Goal: Task Accomplishment & Management: Manage account settings

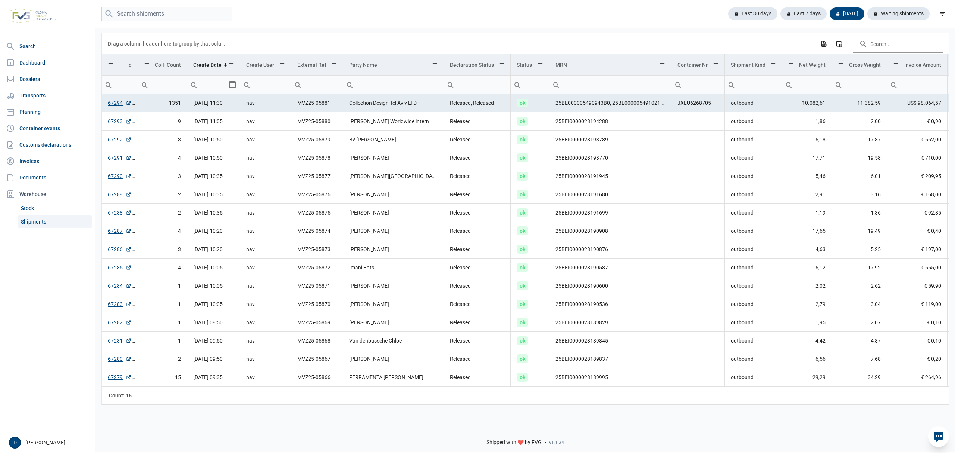
click at [42, 222] on link "Shipments" at bounding box center [55, 221] width 74 height 13
click at [807, 11] on div "Last 7 days" at bounding box center [800, 13] width 52 height 13
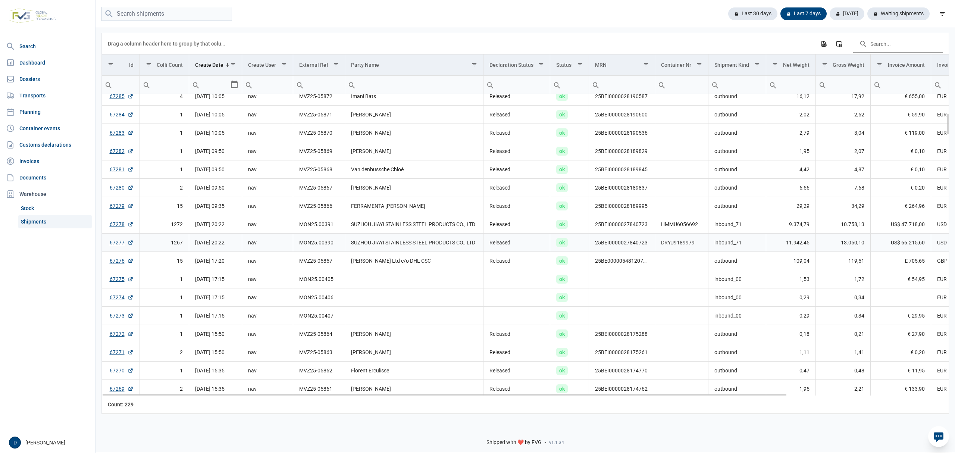
scroll to position [330, 0]
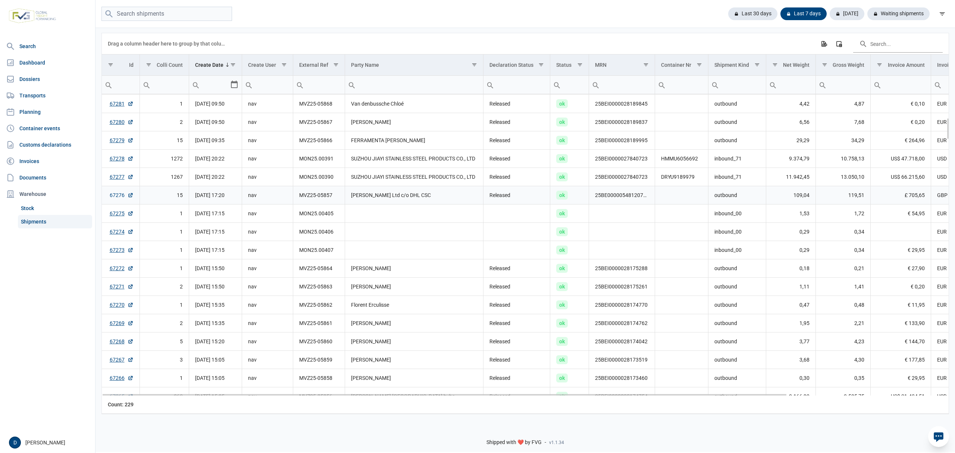
click at [115, 196] on link "67276" at bounding box center [122, 194] width 24 height 7
click at [23, 79] on link "Dossiers" at bounding box center [47, 79] width 89 height 15
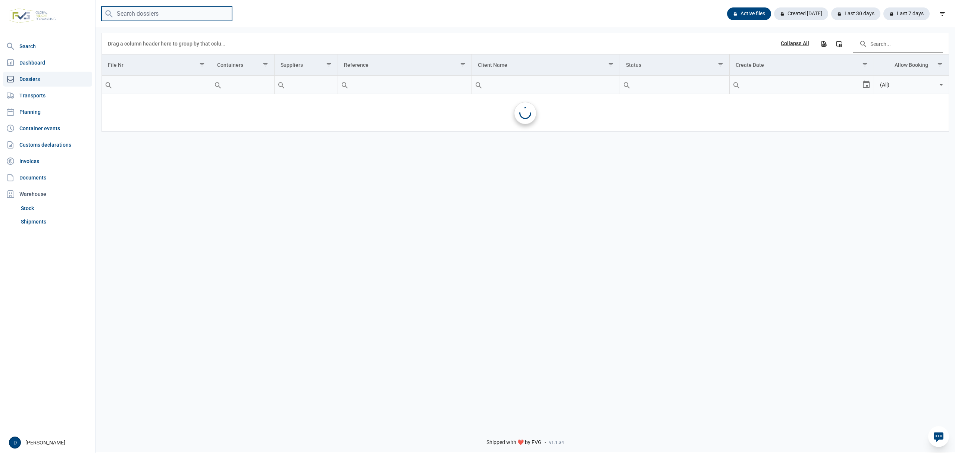
drag, startPoint x: 116, startPoint y: 37, endPoint x: 138, endPoint y: 13, distance: 32.5
click at [138, 13] on input "search" at bounding box center [166, 14] width 131 height 15
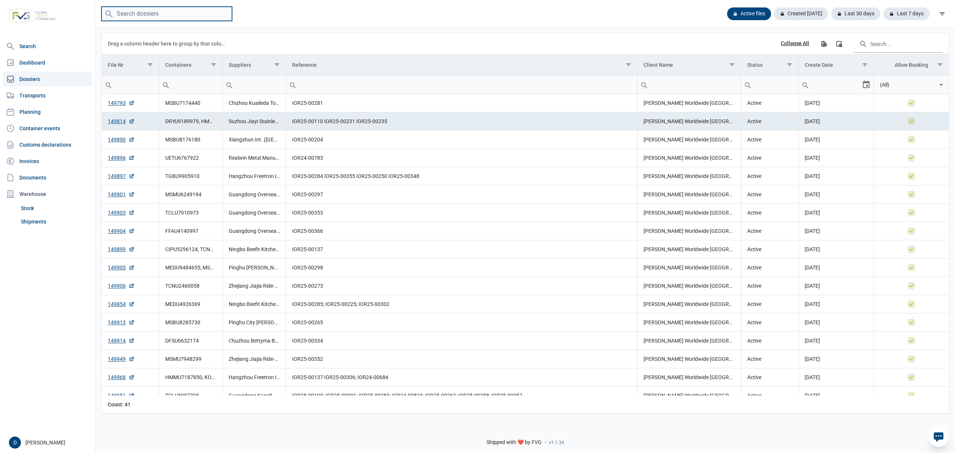
paste input "FFAU4140997"
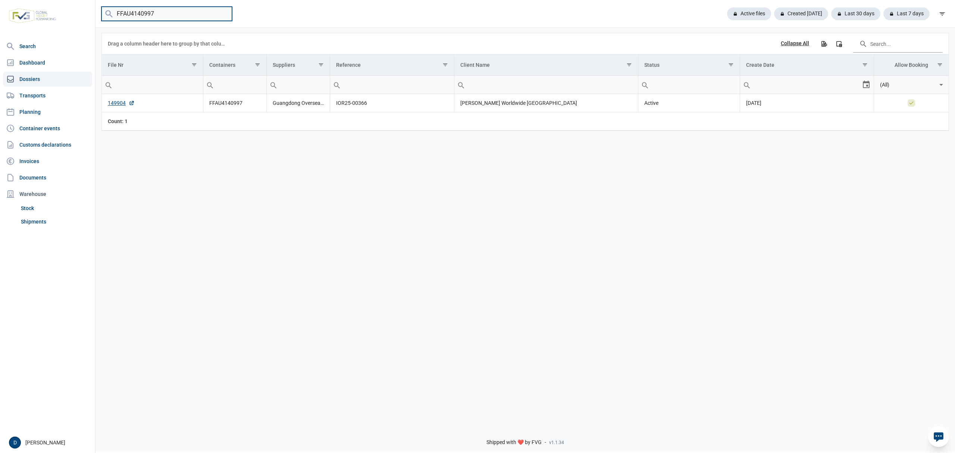
drag, startPoint x: 192, startPoint y: 11, endPoint x: 82, endPoint y: 11, distance: 109.3
click at [82, 11] on div "Search Dashboard Dossiers Transports Planning Container events Customs declarat…" at bounding box center [477, 225] width 955 height 453
type input "MSNU7949133"
drag, startPoint x: 188, startPoint y: 17, endPoint x: 99, endPoint y: 21, distance: 89.6
click at [99, 21] on div "MSNU7949133 Active files Created today Last 30 days Last 7 days" at bounding box center [524, 14] width 859 height 28
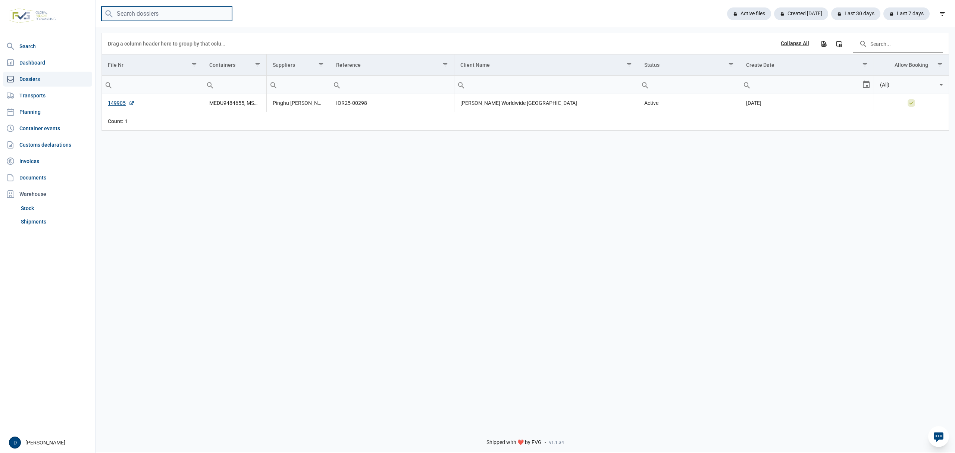
paste input "KOCU4963290"
type input "KOCU4963290"
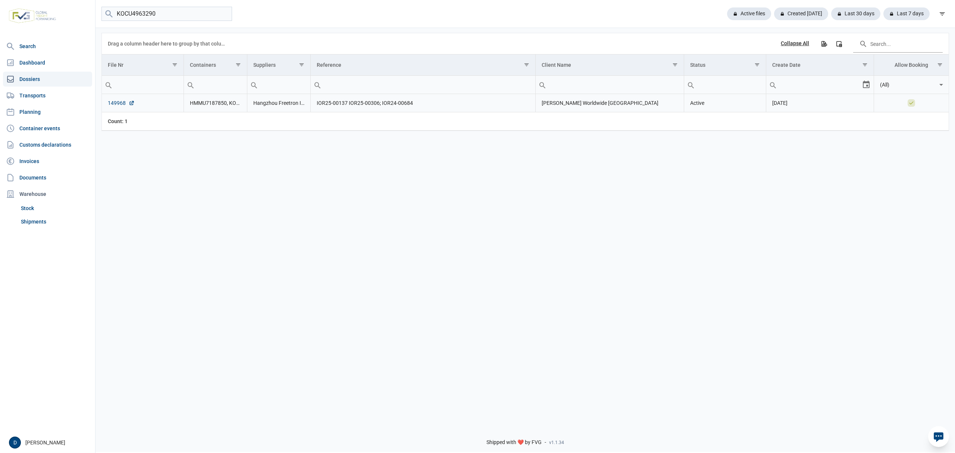
click at [121, 104] on link "149968" at bounding box center [121, 102] width 27 height 7
click at [33, 222] on link "Shipments" at bounding box center [55, 221] width 74 height 13
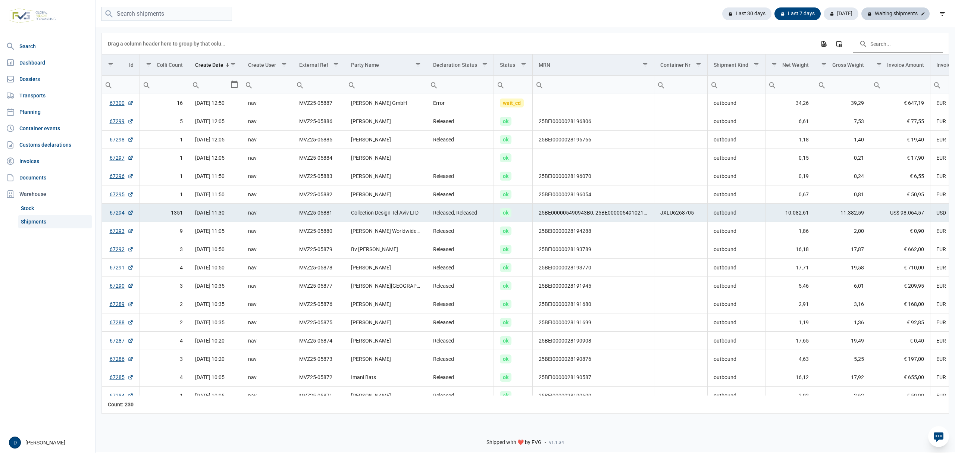
click at [894, 14] on div "Waiting shipments" at bounding box center [895, 13] width 68 height 13
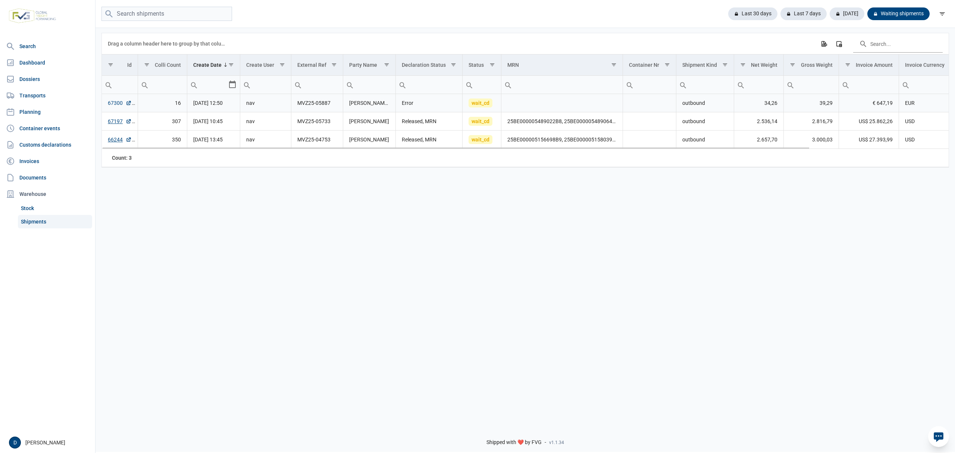
click at [118, 104] on link "67300" at bounding box center [120, 102] width 24 height 7
click at [45, 221] on link "Shipments" at bounding box center [55, 221] width 74 height 13
click at [29, 81] on link "Dossiers" at bounding box center [47, 79] width 89 height 15
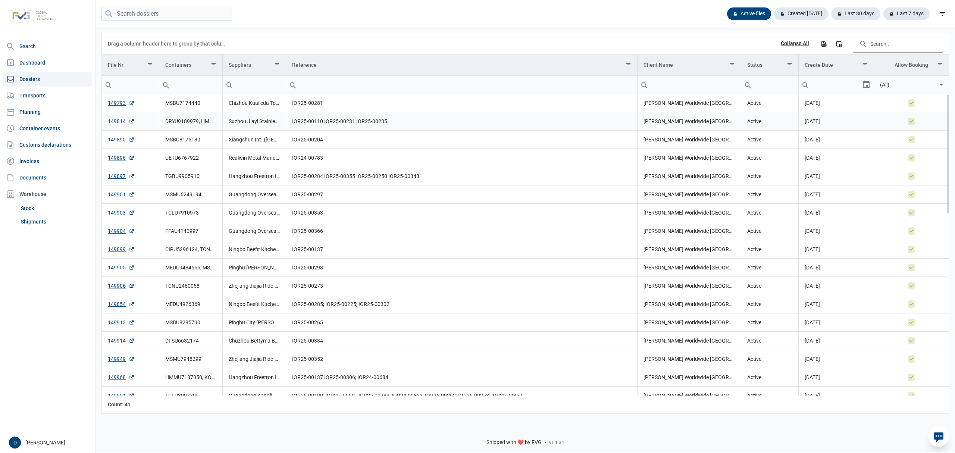
click at [112, 119] on link "149814" at bounding box center [121, 120] width 27 height 7
click at [31, 224] on link "Shipments" at bounding box center [55, 221] width 74 height 13
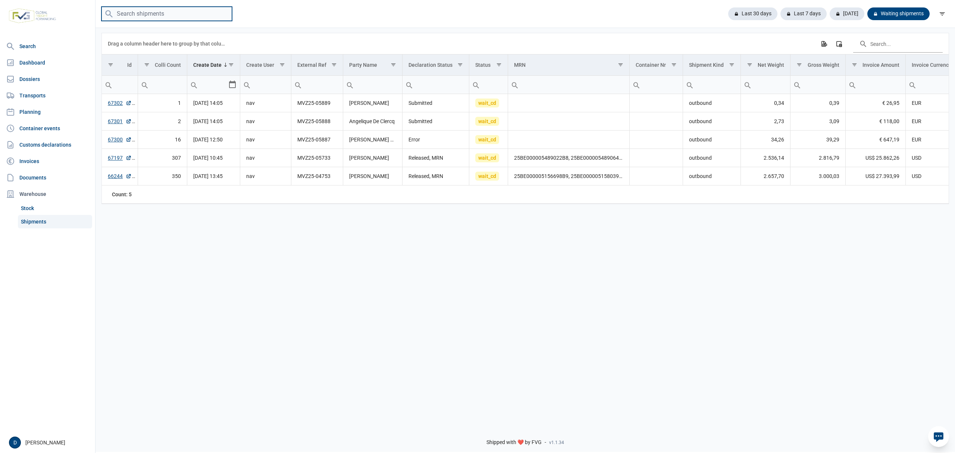
click at [168, 16] on input "search" at bounding box center [166, 14] width 131 height 15
type input "645271"
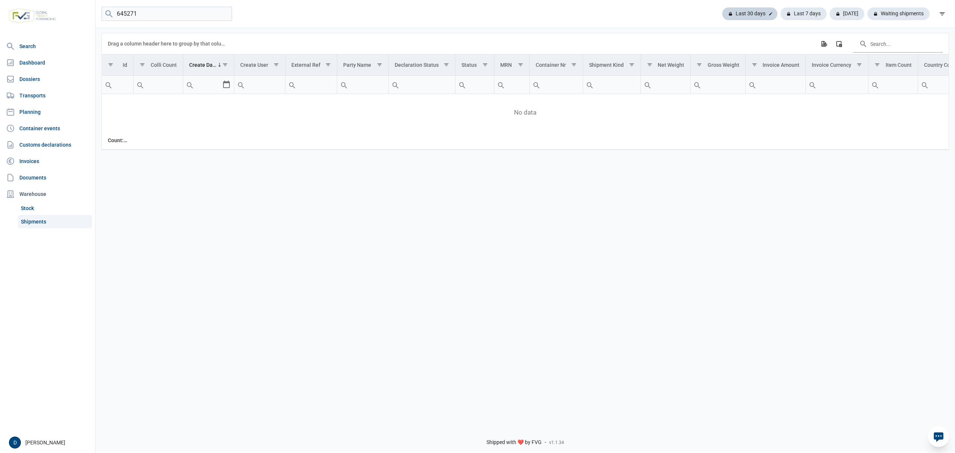
click at [759, 13] on div "Last 30 days" at bounding box center [749, 13] width 55 height 13
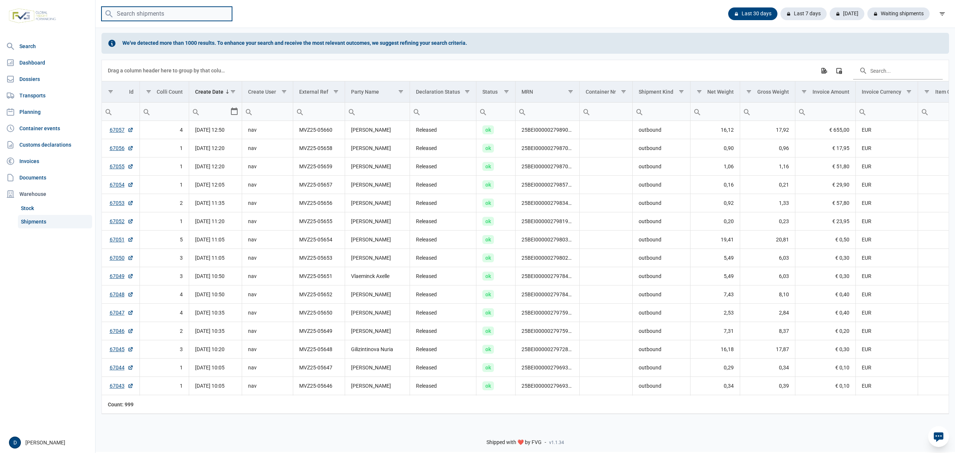
click at [137, 10] on input "search" at bounding box center [166, 14] width 131 height 15
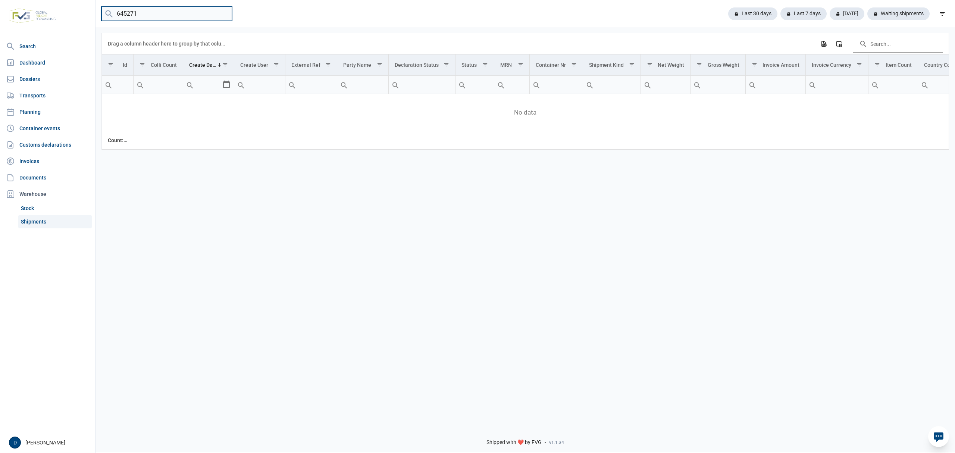
drag, startPoint x: 143, startPoint y: 10, endPoint x: 116, endPoint y: 11, distance: 26.9
click at [116, 11] on input "645271" at bounding box center [166, 14] width 131 height 15
type input "67196"
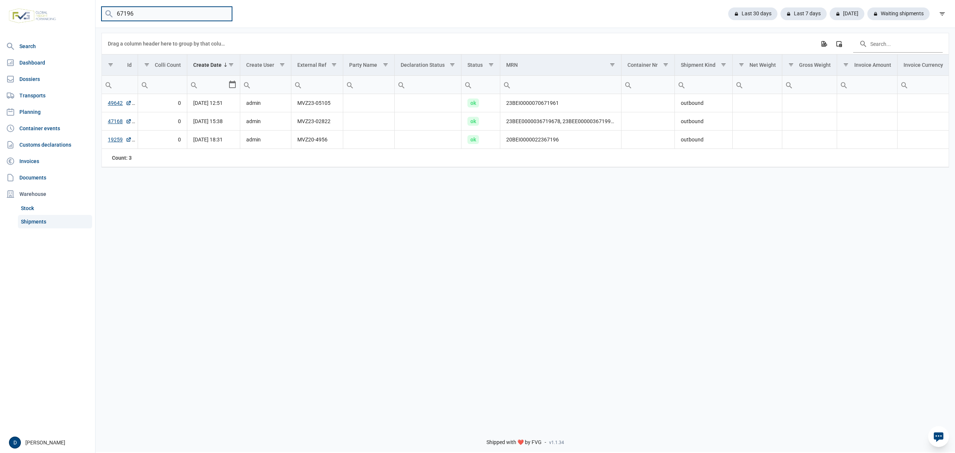
drag, startPoint x: 142, startPoint y: 15, endPoint x: 84, endPoint y: 21, distance: 58.5
click at [84, 21] on div "Search Dashboard Dossiers Transports Planning Container events Customs declarat…" at bounding box center [477, 225] width 955 height 453
click at [148, 11] on input "search" at bounding box center [166, 14] width 131 height 15
type input "170509"
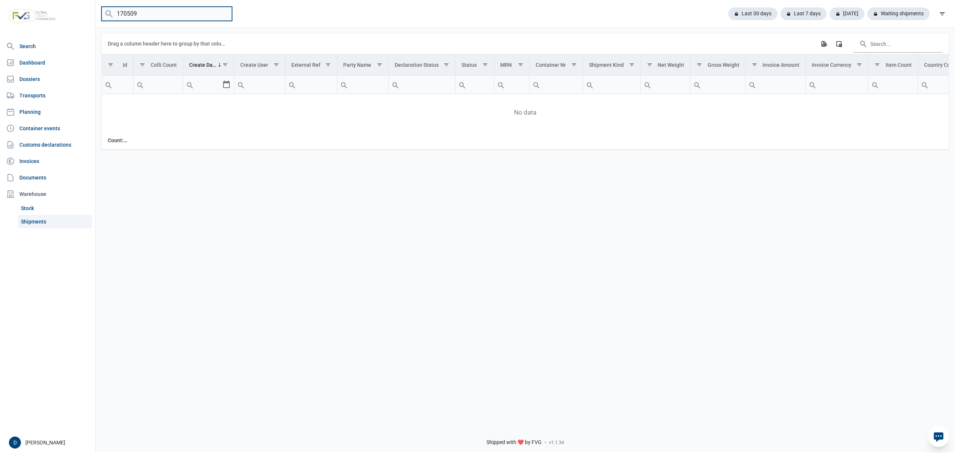
drag, startPoint x: 148, startPoint y: 11, endPoint x: 81, endPoint y: 19, distance: 67.7
click at [81, 19] on div "Search Dashboard Dossiers Transports Planning Container events Customs declarat…" at bounding box center [477, 225] width 955 height 453
click at [10, 75] on icon at bounding box center [10, 79] width 9 height 9
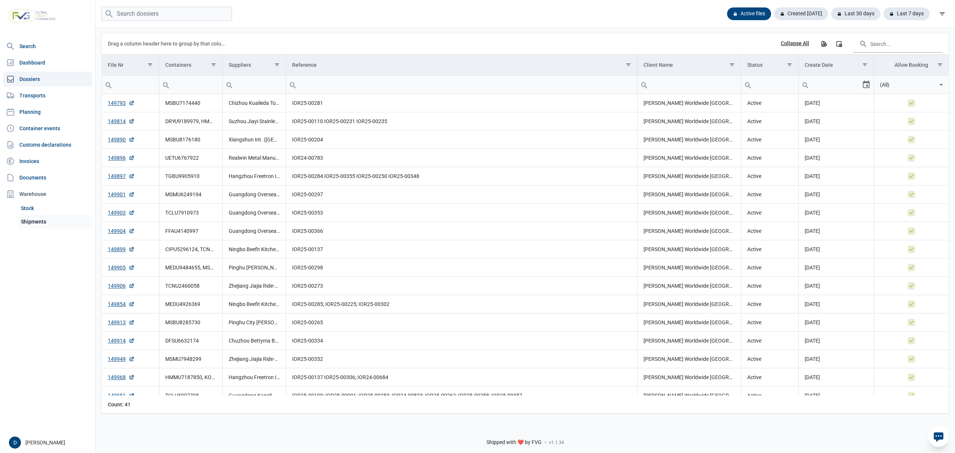
click at [29, 223] on link "Shipments" at bounding box center [55, 221] width 74 height 13
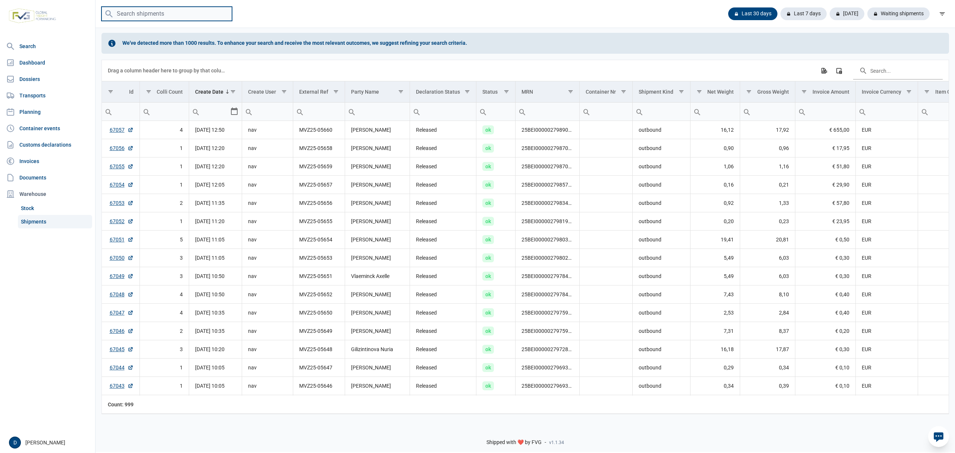
click at [142, 11] on input "search" at bounding box center [166, 14] width 131 height 15
paste input ":UETU6767922"
click at [119, 11] on input ":UETU6767922" at bounding box center [166, 14] width 131 height 15
type input "UETU6767922"
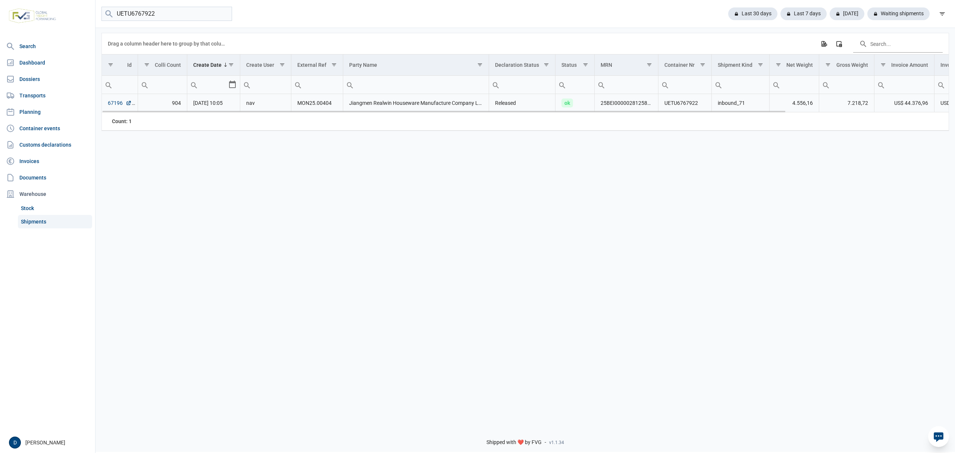
click at [113, 105] on link "67196" at bounding box center [120, 102] width 24 height 7
click at [21, 217] on link "Shipments" at bounding box center [55, 221] width 74 height 13
drag, startPoint x: 167, startPoint y: 8, endPoint x: 80, endPoint y: 15, distance: 88.0
click at [80, 15] on div "Search Dashboard Dossiers Transports Planning Container events Customs declarat…" at bounding box center [477, 225] width 955 height 453
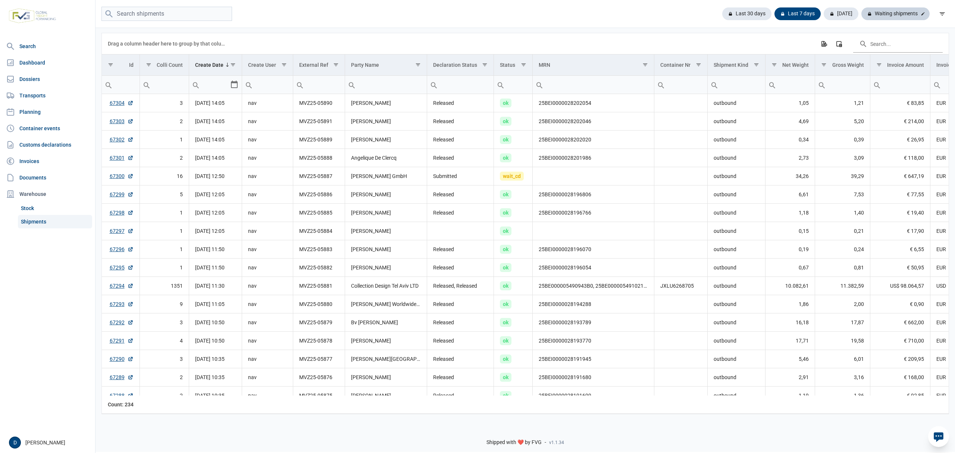
click at [893, 12] on div "Waiting shipments" at bounding box center [895, 13] width 68 height 13
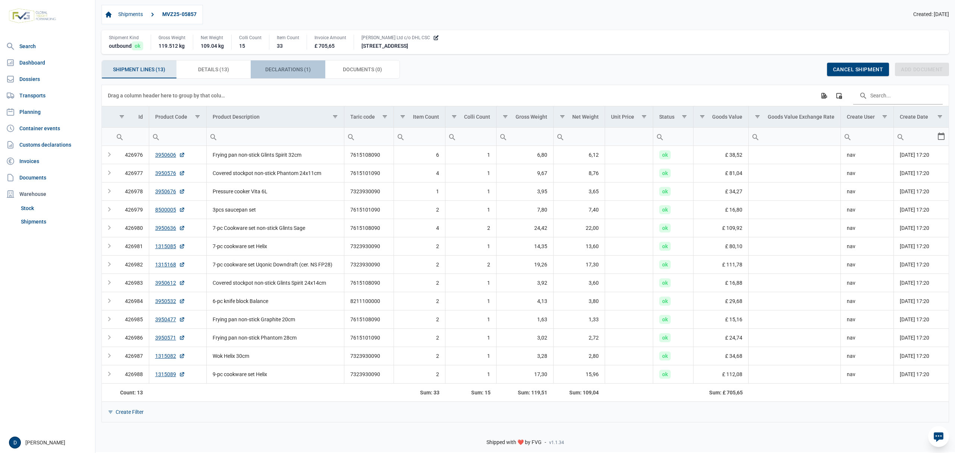
click at [291, 67] on span "Declarations (1) Declarations (1)" at bounding box center [287, 69] width 45 height 9
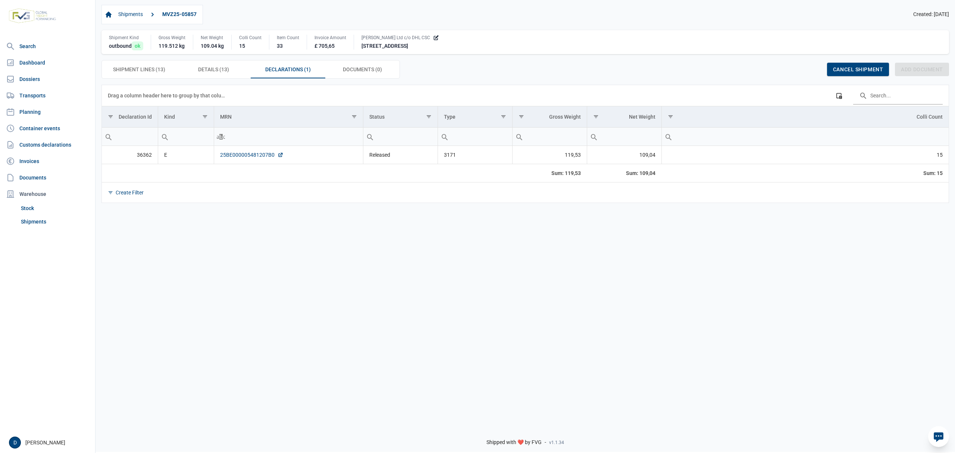
click at [242, 156] on link "25BE000005481207B0" at bounding box center [251, 154] width 63 height 7
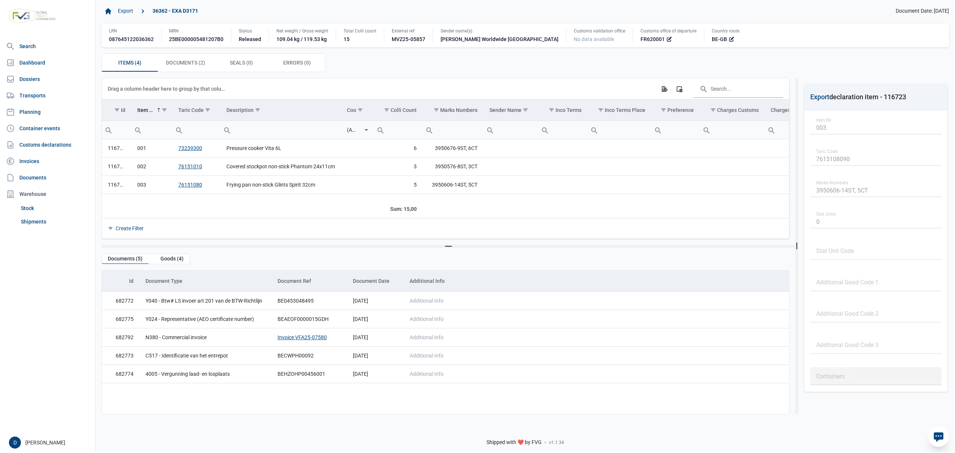
click at [432, 71] on div "Items (4) Items (4) Documents (2) Documents (2) Seals (0) Seals (0) Errors (0) …" at bounding box center [524, 62] width 847 height 19
click at [190, 59] on div "Documents (2) Documents (2)" at bounding box center [186, 63] width 56 height 18
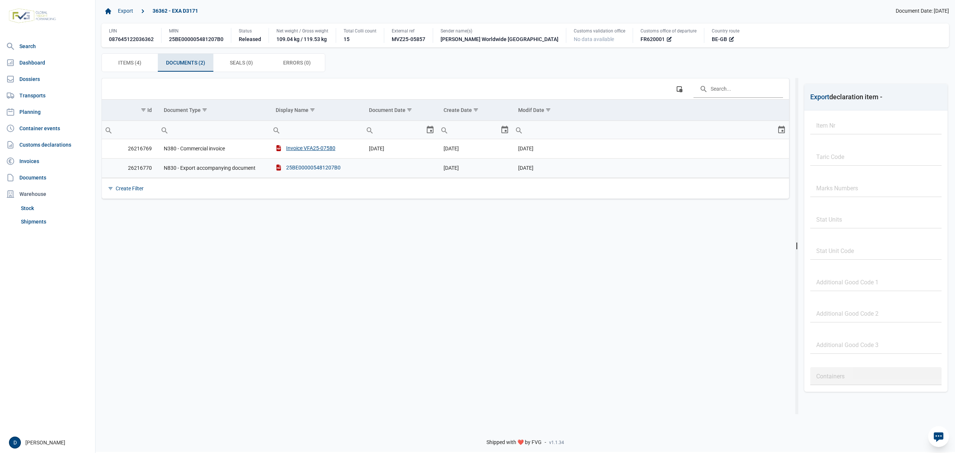
click at [317, 167] on div "25BE000005481207B0" at bounding box center [308, 167] width 65 height 7
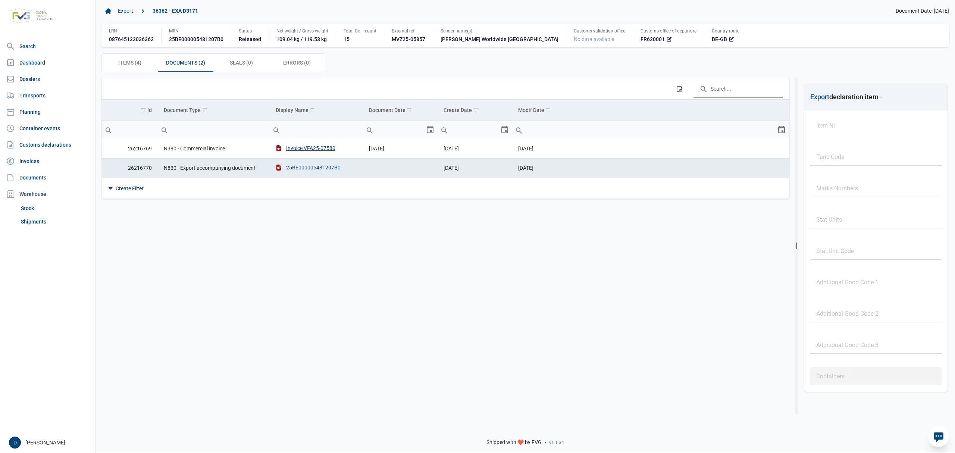
click at [308, 169] on div "25BE000005481207B0" at bounding box center [308, 167] width 65 height 7
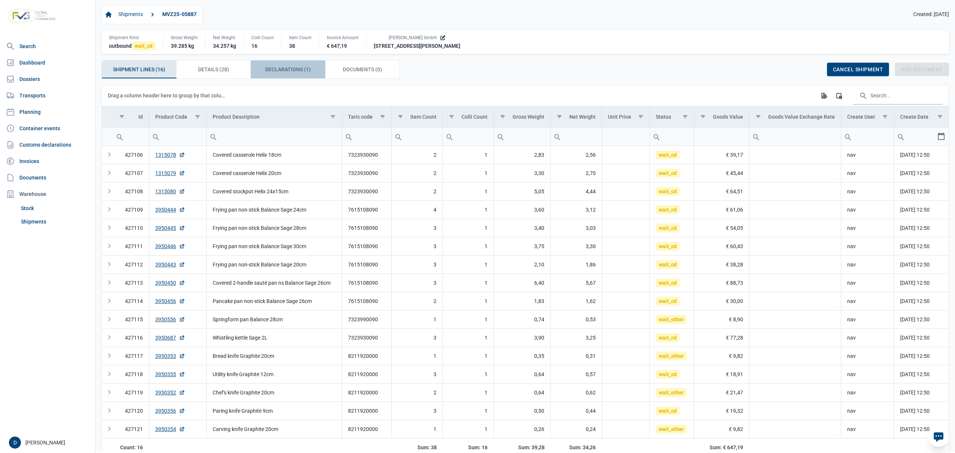
click at [301, 69] on span "Declarations (1) Declarations (1)" at bounding box center [287, 69] width 45 height 9
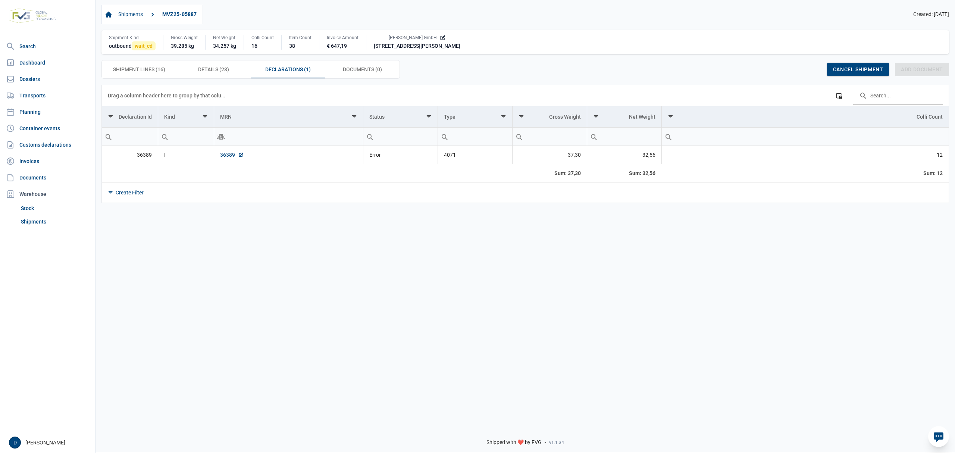
click at [221, 156] on link "36389" at bounding box center [232, 154] width 24 height 7
click at [227, 156] on link "36389" at bounding box center [232, 154] width 24 height 7
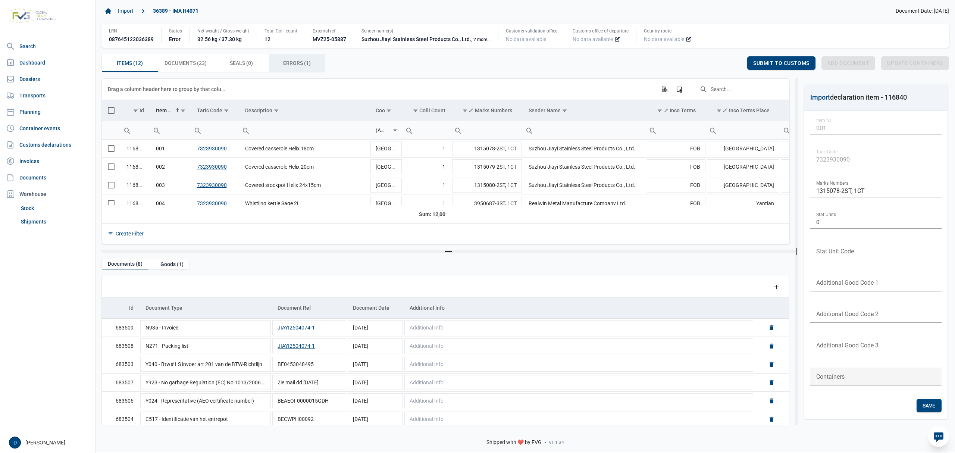
click at [295, 66] on span "Errors (1) Errors (1)" at bounding box center [297, 63] width 28 height 9
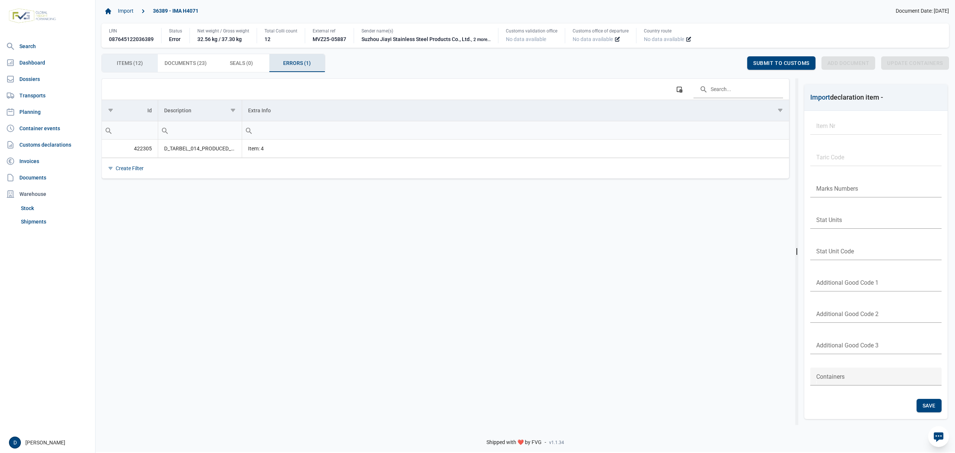
click at [136, 63] on span "Items (12) Items (12)" at bounding box center [130, 63] width 26 height 9
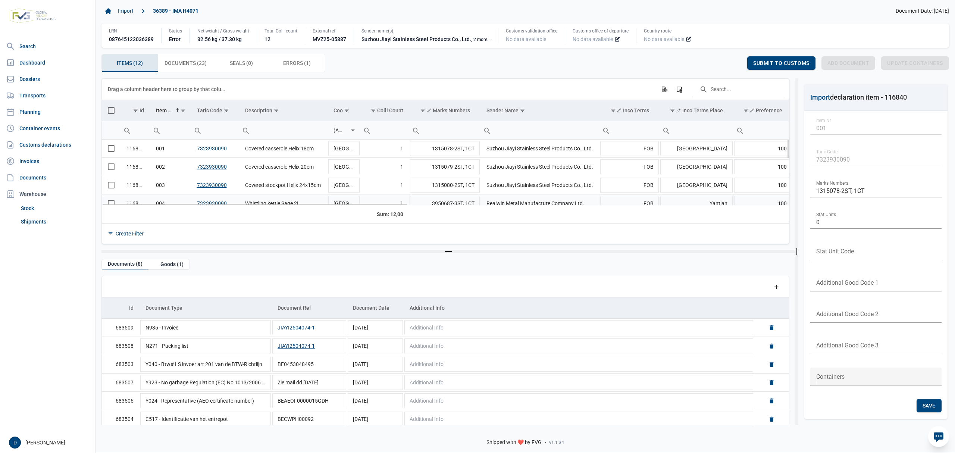
click at [113, 203] on div "116840 001 7323930090 Covered casserole Helix 18cm China 1 1315078-2ST, 1CT Suz…" at bounding box center [445, 172] width 687 height 66
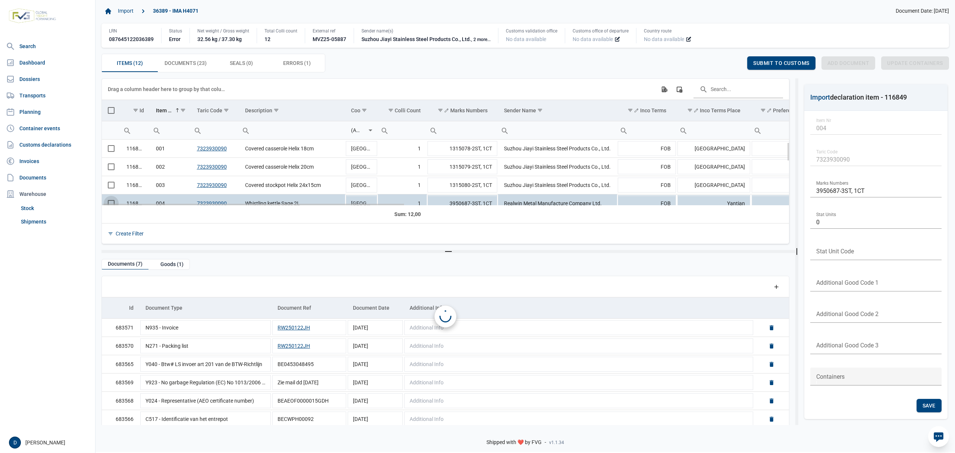
scroll to position [9, 0]
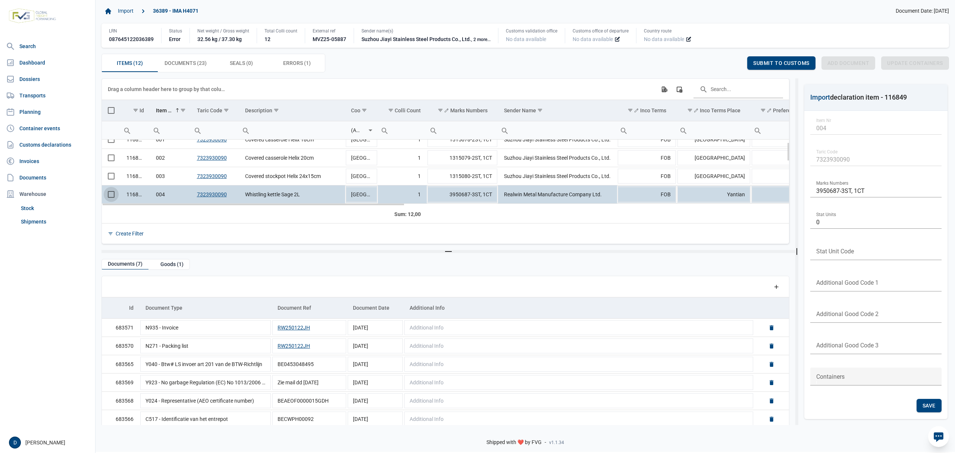
click at [114, 197] on span "Select row" at bounding box center [111, 194] width 7 height 7
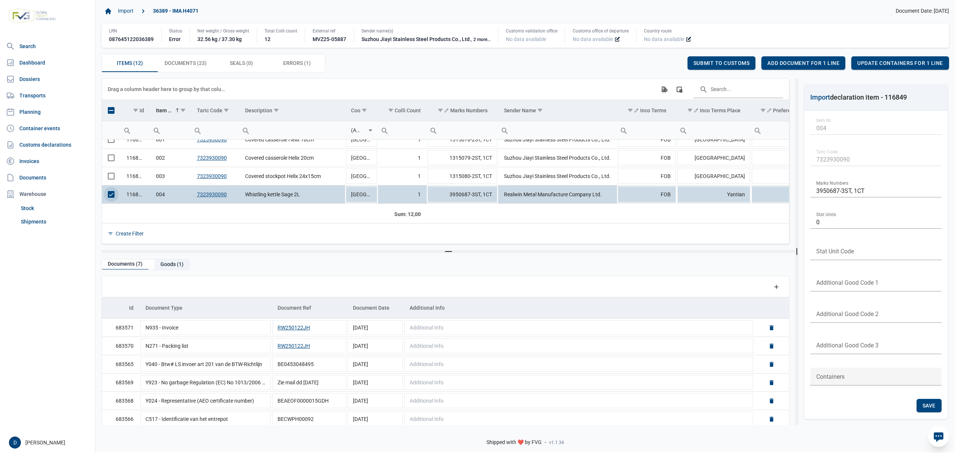
click at [164, 265] on div "Goods (1)" at bounding box center [171, 264] width 35 height 10
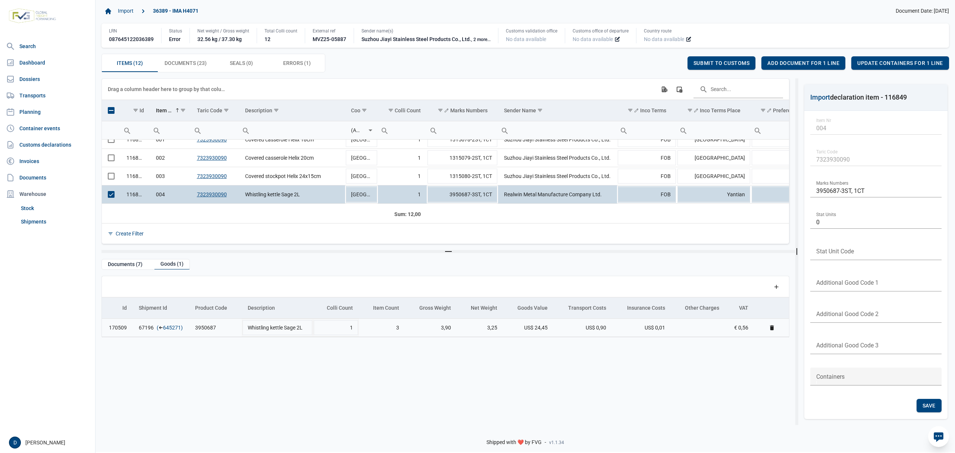
click at [175, 329] on link "645271" at bounding box center [172, 327] width 18 height 7
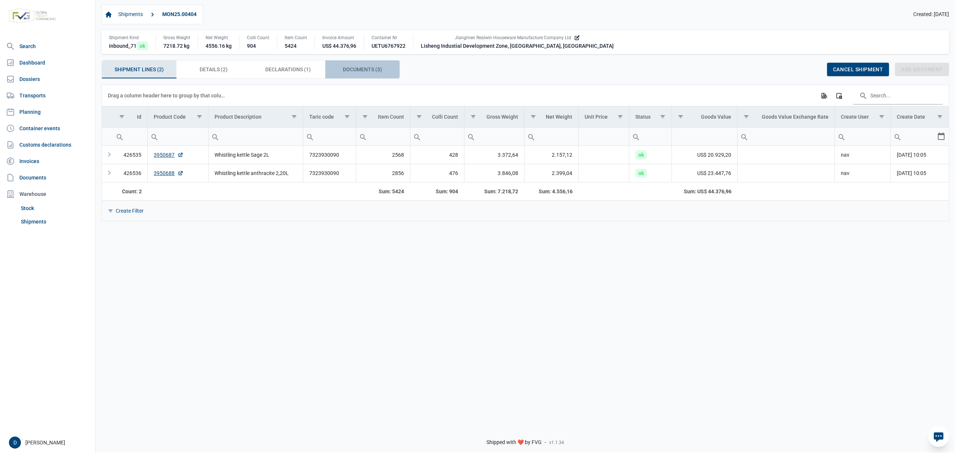
click at [358, 67] on span "Documents (3) Documents (3)" at bounding box center [362, 69] width 39 height 9
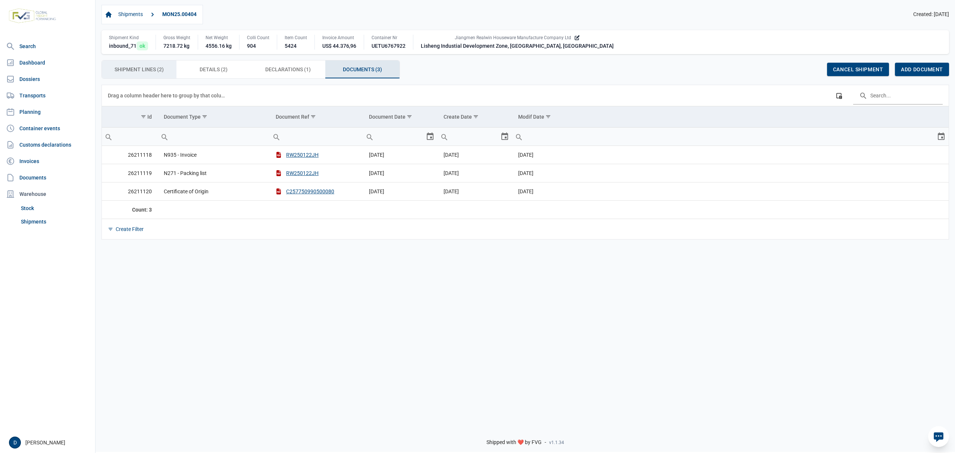
click at [142, 69] on span "Shipment Lines (2) Shipment Lines (2)" at bounding box center [138, 69] width 49 height 9
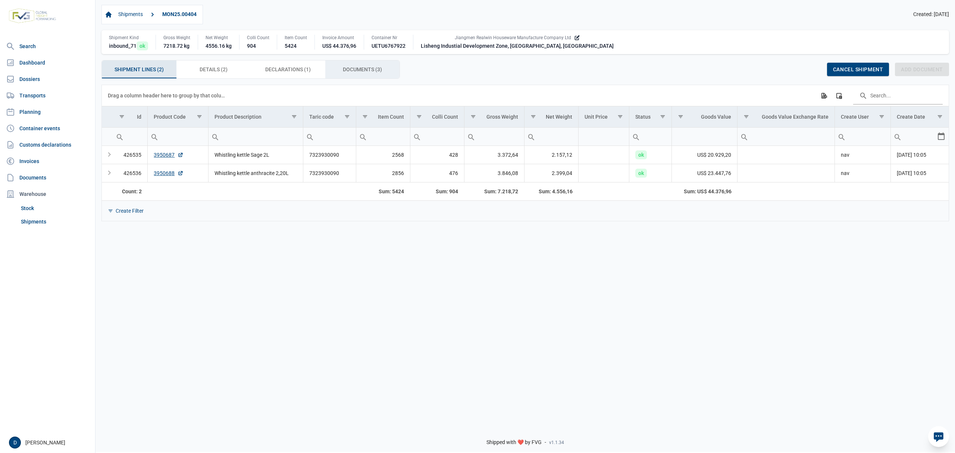
click at [356, 66] on span "Documents (3) Documents (3)" at bounding box center [362, 69] width 39 height 9
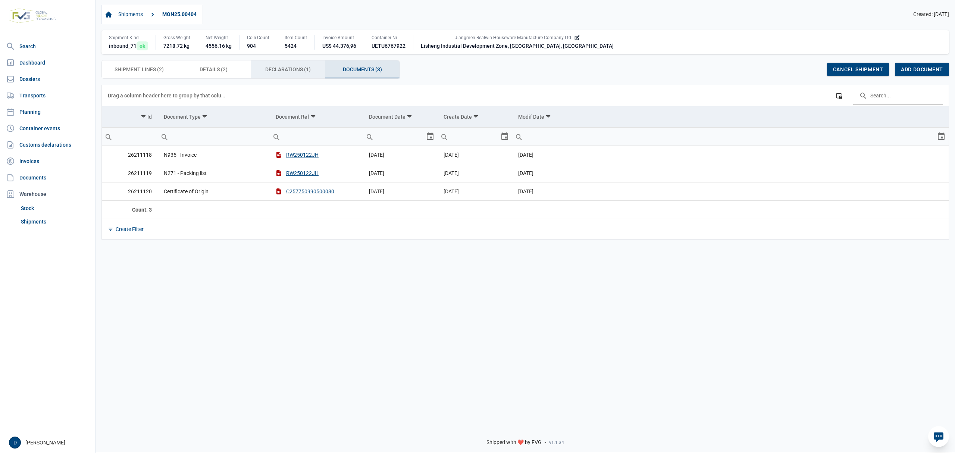
click at [290, 66] on span "Declarations (1) Declarations (1)" at bounding box center [287, 69] width 45 height 9
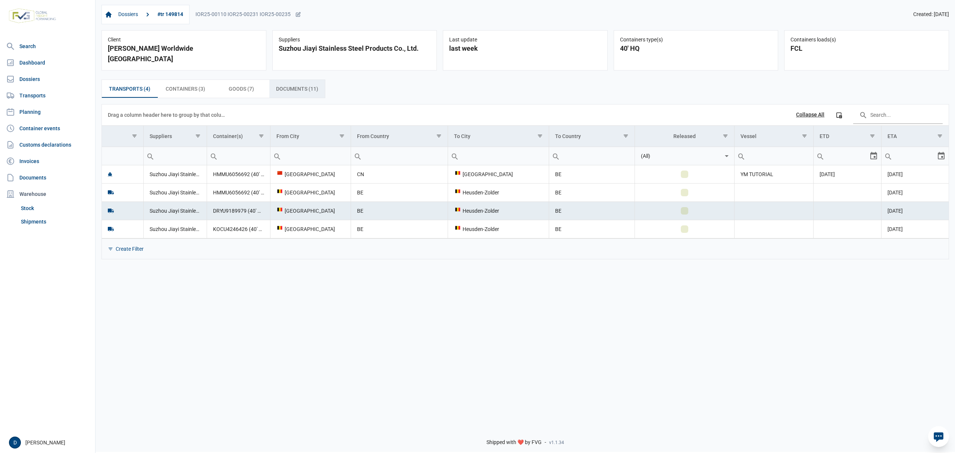
click at [287, 84] on span "Documents (11) Documents (11)" at bounding box center [297, 88] width 42 height 9
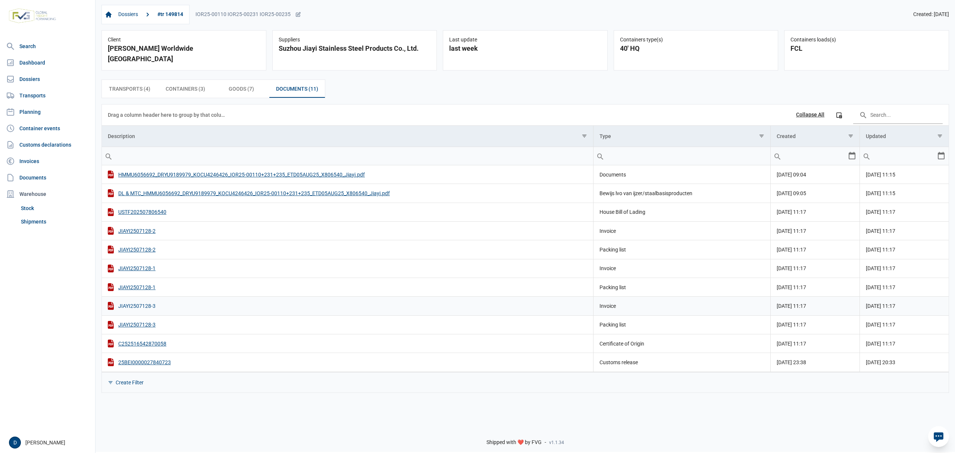
click at [129, 302] on div "JIAYI2507128-3" at bounding box center [347, 306] width 479 height 8
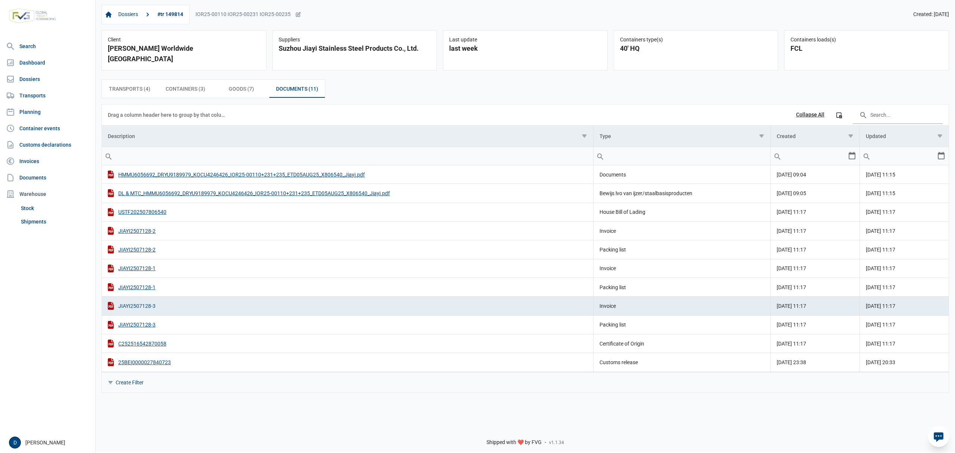
click at [129, 302] on div "JIAYI2507128-3" at bounding box center [347, 306] width 479 height 8
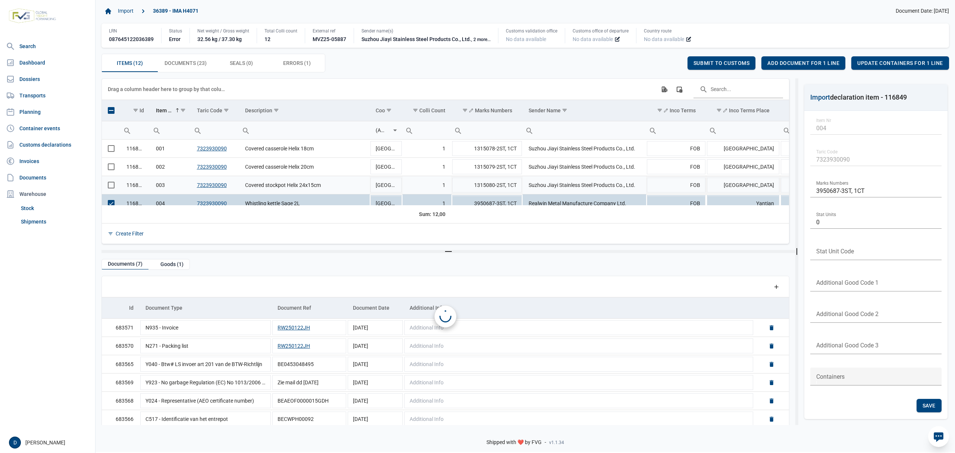
scroll to position [9, 0]
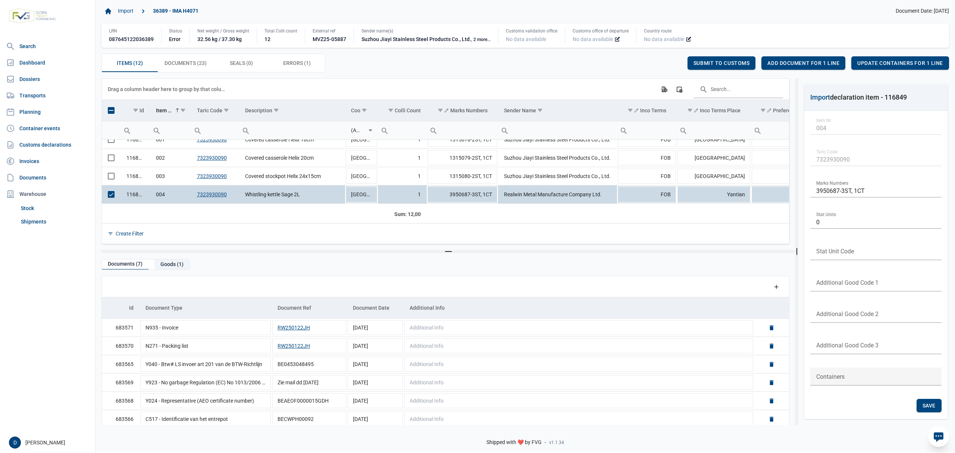
click at [175, 263] on div "Goods (1)" at bounding box center [171, 264] width 35 height 10
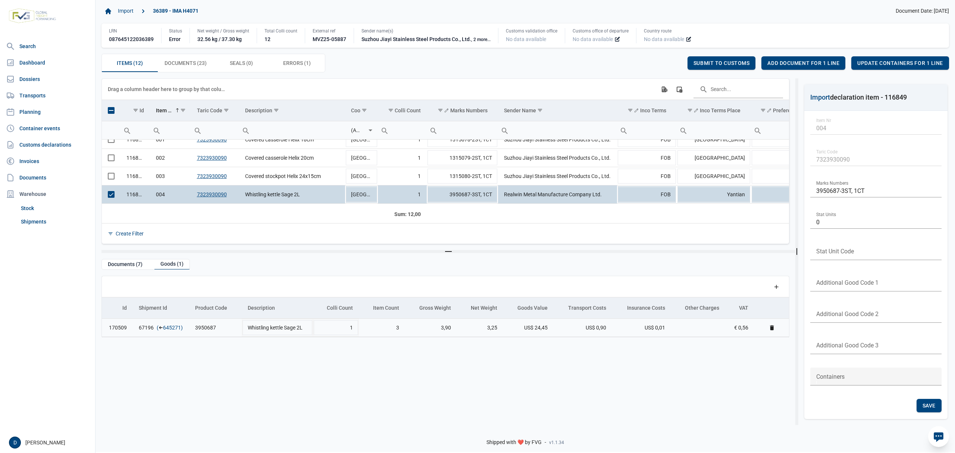
click at [164, 327] on link "645271" at bounding box center [172, 327] width 18 height 7
click at [792, 63] on span "Add document for 1 line" at bounding box center [803, 63] width 72 height 6
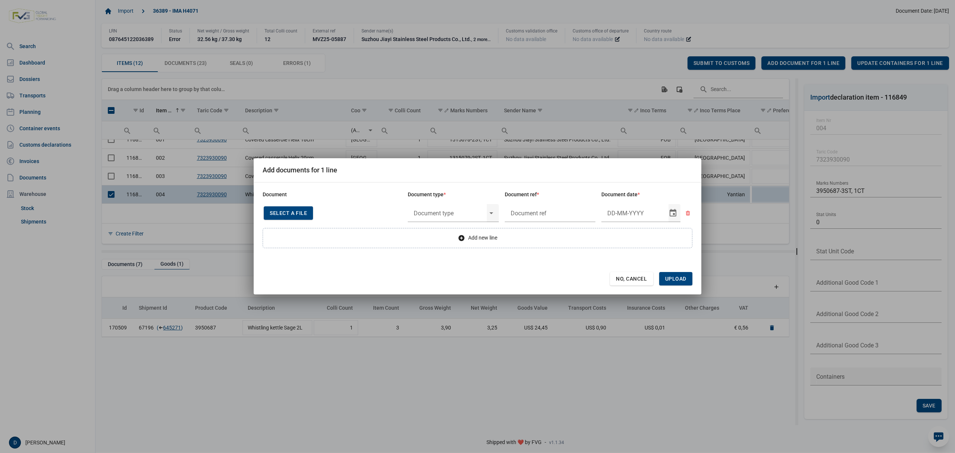
click at [292, 209] on div "Select a file" at bounding box center [288, 212] width 49 height 13
type input "2025.08.20_#794123_Realwin_Declaration Letter"
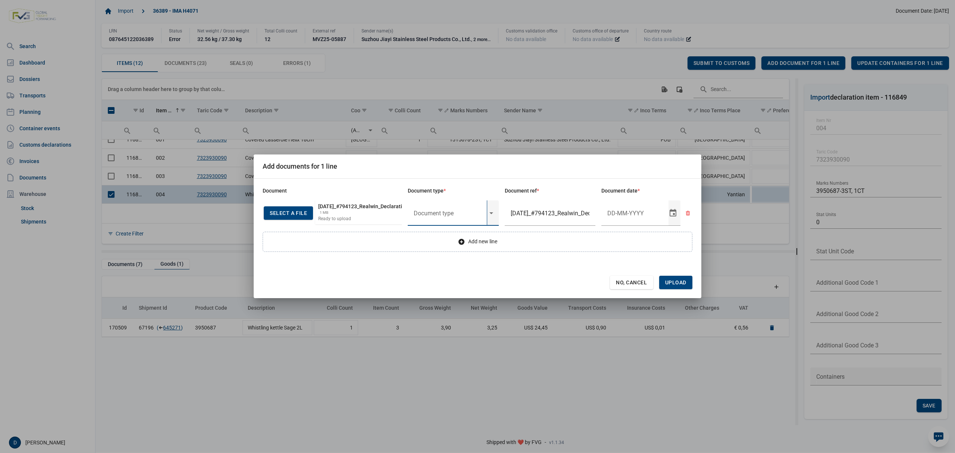
click at [462, 214] on input "text" at bounding box center [447, 212] width 79 height 25
click at [462, 237] on div "Y824 - Bewijs lvo van ijzer/staalbasisproducten" at bounding box center [453, 238] width 91 height 18
type input "Y824 - Bewijs lvo van ijzer/staalbasisproducten"
click at [640, 218] on input "Document date" at bounding box center [634, 212] width 67 height 25
type input "20-8-2025"
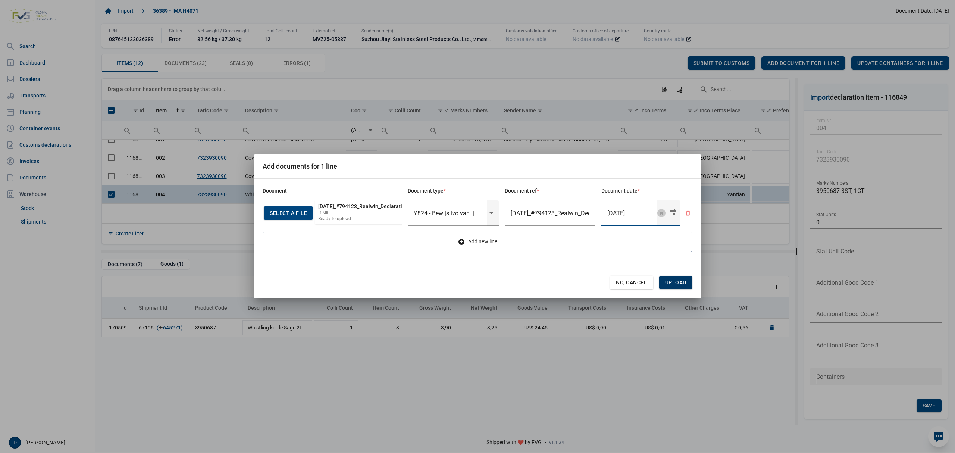
click at [670, 282] on span "Upload" at bounding box center [675, 282] width 21 height 6
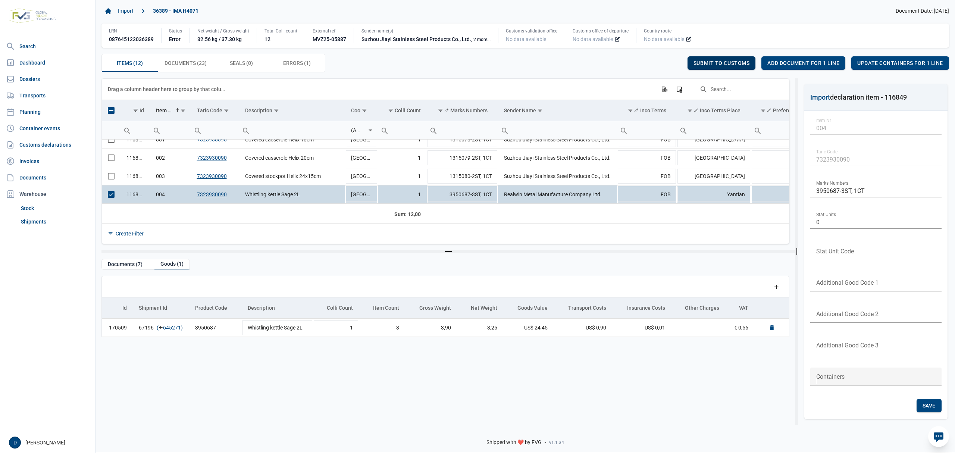
click at [721, 59] on div "Submit to customs" at bounding box center [721, 62] width 68 height 13
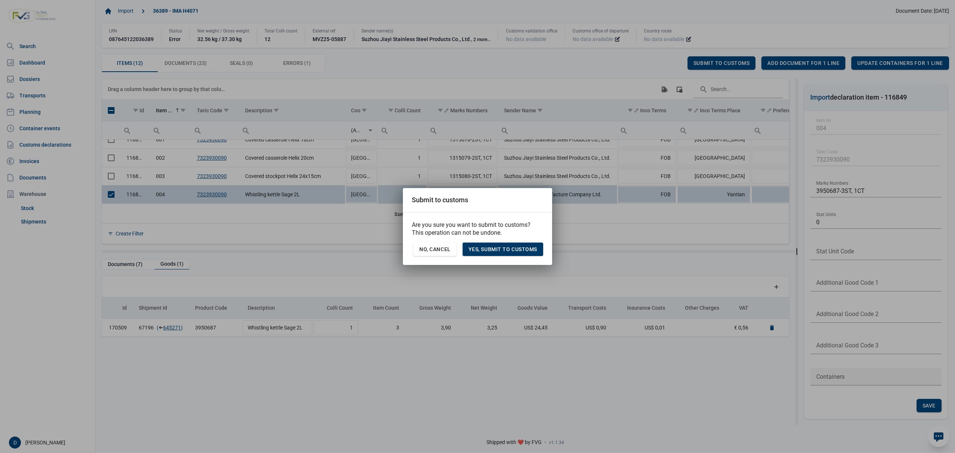
click at [512, 251] on span "Yes, Submit to customs" at bounding box center [502, 249] width 69 height 6
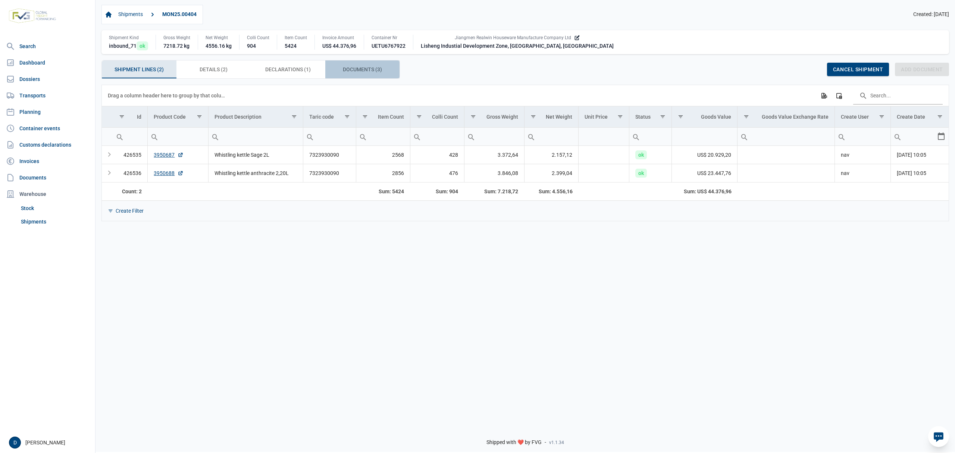
click at [348, 72] on span "Documents (3) Documents (3)" at bounding box center [362, 69] width 39 height 9
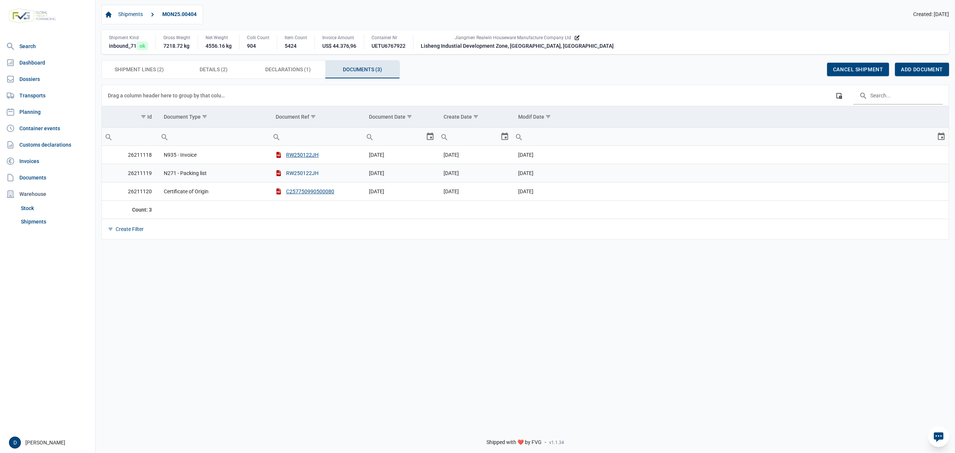
click at [302, 176] on button "RW250122JH" at bounding box center [297, 172] width 43 height 7
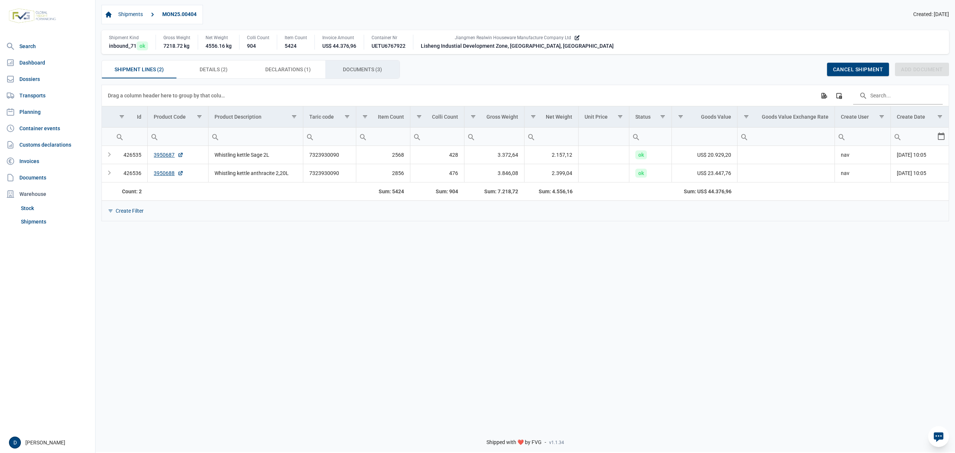
click at [361, 69] on span "Documents (3) Documents (3)" at bounding box center [362, 69] width 39 height 9
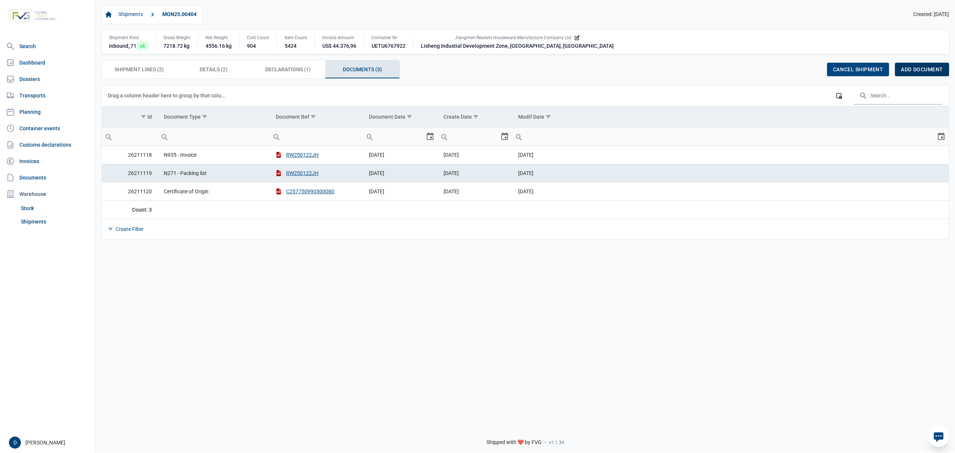
click at [925, 69] on span "Add document" at bounding box center [922, 69] width 42 height 6
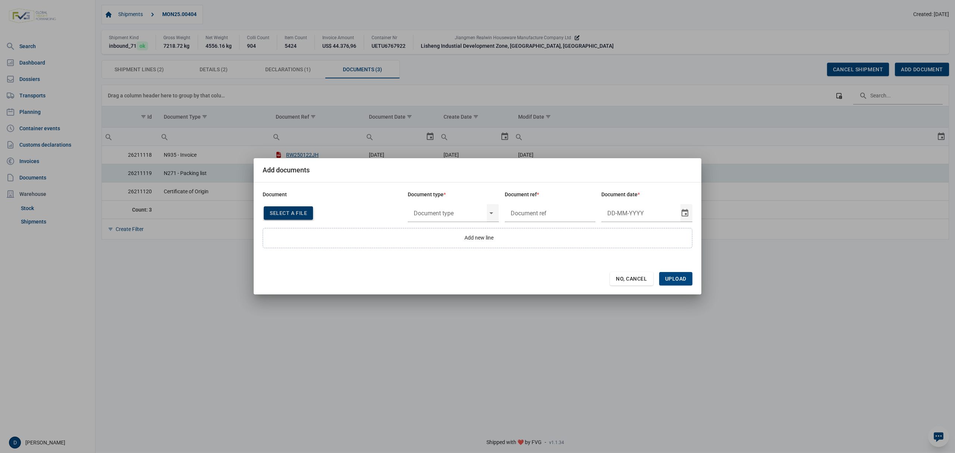
click at [289, 213] on span "Select a file" at bounding box center [288, 213] width 37 height 6
type input "[DATE]_#794123_Realwin_Declaration Letter"
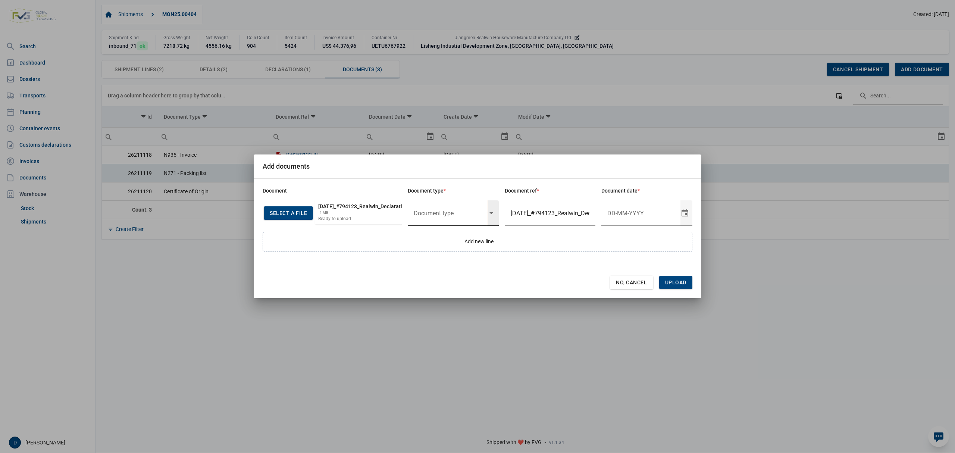
click at [439, 213] on input "text" at bounding box center [447, 212] width 79 height 25
click at [438, 238] on div "Y824 - Bewijs lvo van ijzer/staalbasisproducten" at bounding box center [453, 238] width 91 height 18
type input "Y824 - Bewijs lvo van ijzer/staalbasisproducten"
click at [642, 210] on input "Document date" at bounding box center [640, 212] width 79 height 25
type input "[DATE]"
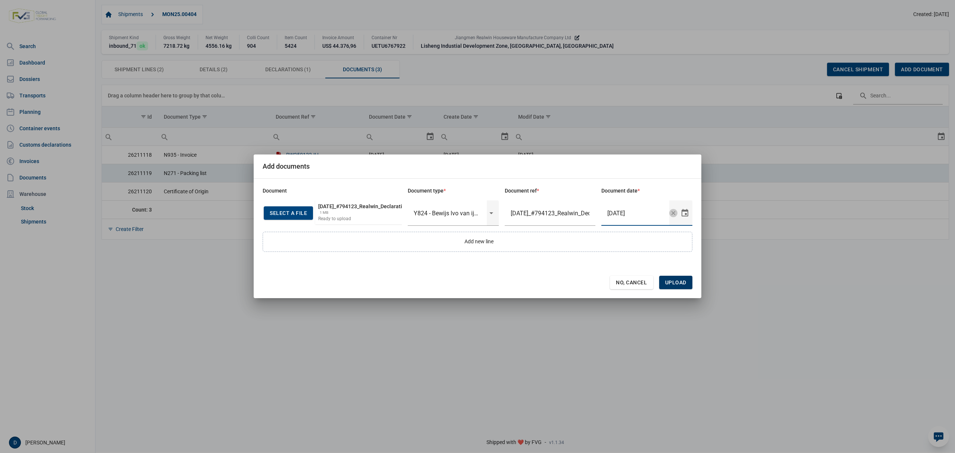
click at [679, 279] on span "Upload" at bounding box center [675, 282] width 21 height 6
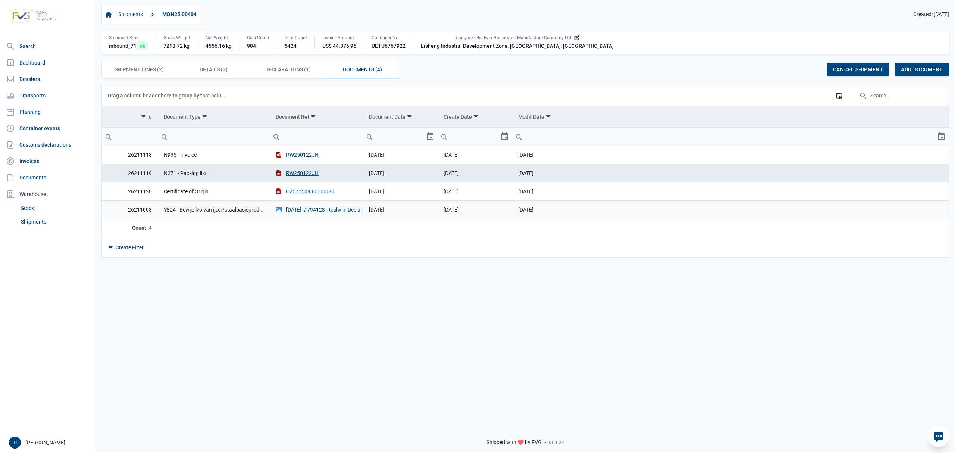
click at [179, 213] on td "Y824 - Bewijs lvo van ijzer/staalbasisproducten" at bounding box center [214, 209] width 112 height 18
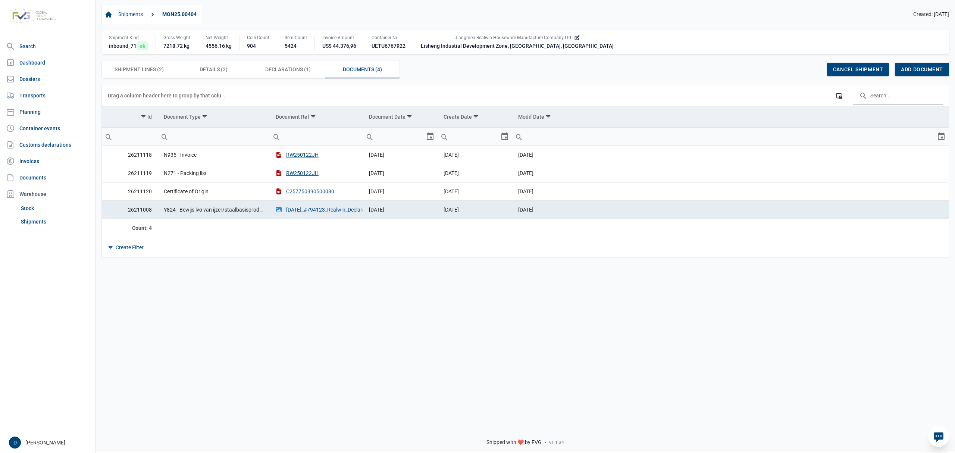
click at [937, 215] on td "[DATE]" at bounding box center [730, 209] width 436 height 18
